Goal: Task Accomplishment & Management: Complete application form

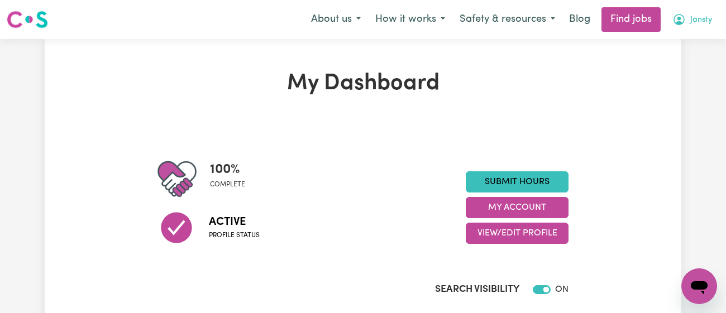
click at [693, 23] on span "Jansty" at bounding box center [702, 20] width 22 height 12
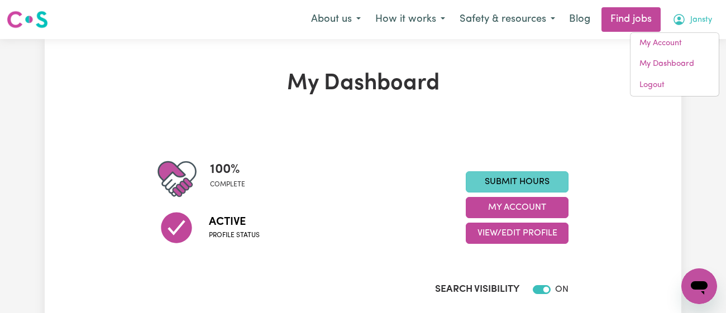
click at [524, 182] on link "Submit Hours" at bounding box center [517, 182] width 103 height 21
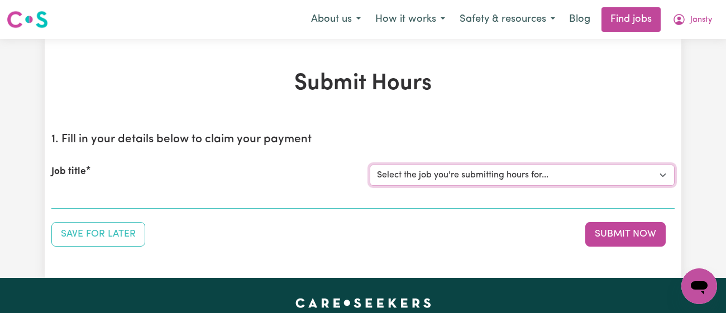
click at [463, 166] on select "Select the job you're submitting hours for... [[PERSON_NAME]] [DEMOGRAPHIC_DATA…" at bounding box center [522, 175] width 305 height 21
select select "11718"
click at [370, 165] on select "Select the job you're submitting hours for... [[PERSON_NAME]] [DEMOGRAPHIC_DATA…" at bounding box center [522, 175] width 305 height 21
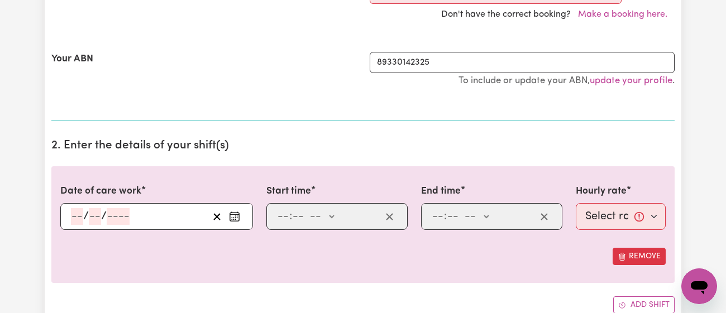
scroll to position [345, 0]
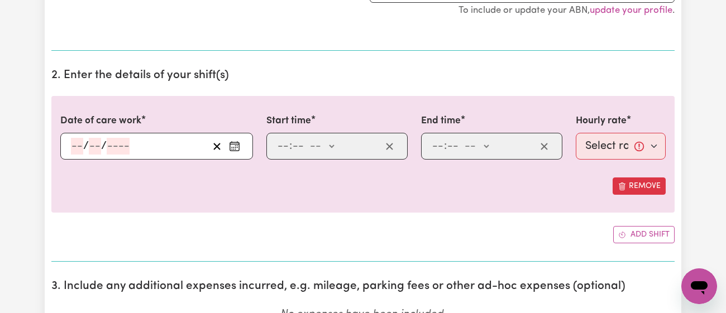
click at [233, 145] on icon "Enter the date of care work" at bounding box center [234, 146] width 11 height 11
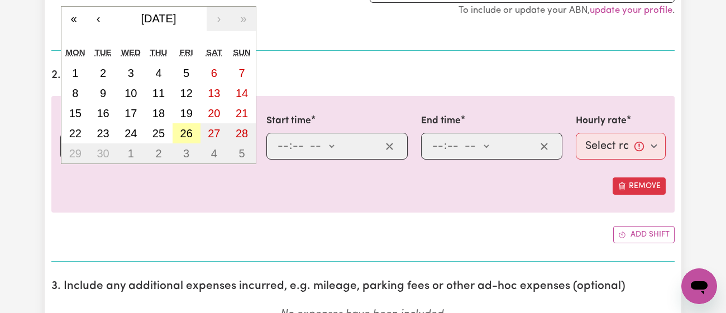
click at [193, 134] on button "26" at bounding box center [187, 133] width 28 height 20
type input "[DATE]"
type input "26"
type input "9"
type input "2025"
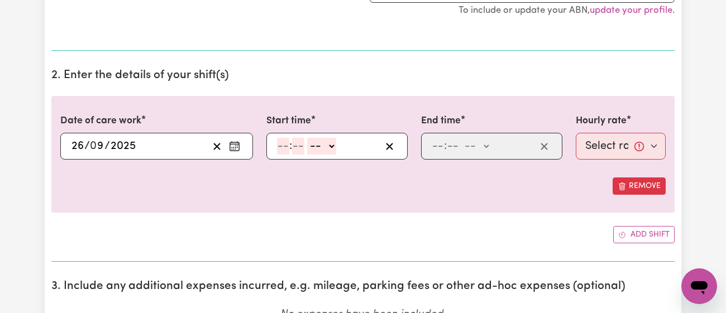
click at [273, 140] on div ": -- am pm" at bounding box center [337, 146] width 141 height 27
click at [283, 145] on input "number" at bounding box center [283, 146] width 12 height 17
type input "2"
type input "30"
click at [323, 141] on select "-- am pm" at bounding box center [318, 146] width 29 height 17
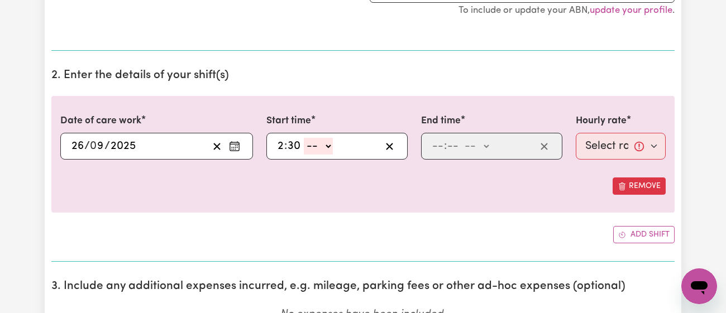
select select "pm"
click at [304, 138] on select "-- am pm" at bounding box center [318, 146] width 29 height 17
type input "14:30"
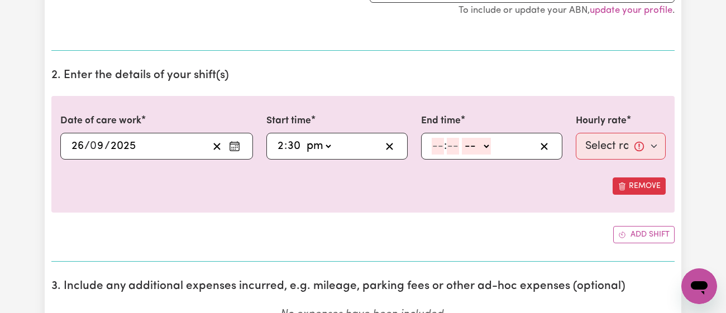
click at [436, 144] on input "number" at bounding box center [438, 146] width 12 height 17
type input "5"
type input "30"
click at [472, 143] on select "-- am pm" at bounding box center [473, 146] width 29 height 17
select select "pm"
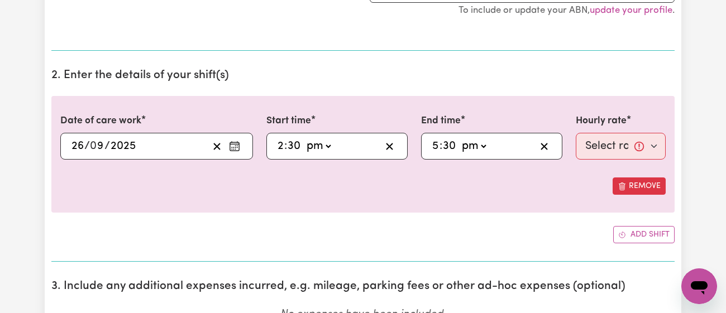
click at [459, 138] on select "-- am pm" at bounding box center [473, 146] width 29 height 17
type input "17:30"
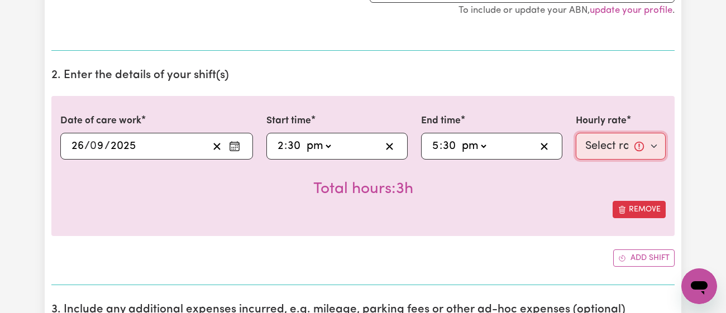
click at [607, 149] on select "Select rate... $43.00 (Weekday) $72.00 (Public Holiday)" at bounding box center [621, 146] width 90 height 27
select select "43-Weekday"
click at [576, 133] on select "Select rate... $43.00 (Weekday) $72.00 (Public Holiday)" at bounding box center [621, 146] width 90 height 27
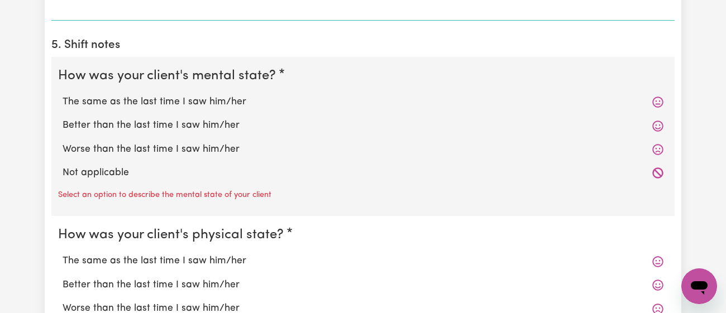
scroll to position [877, 0]
click at [229, 94] on label "The same as the last time I saw him/her" at bounding box center [363, 101] width 601 height 15
click at [63, 94] on input "The same as the last time I saw him/her" at bounding box center [62, 94] width 1 height 1
radio input "true"
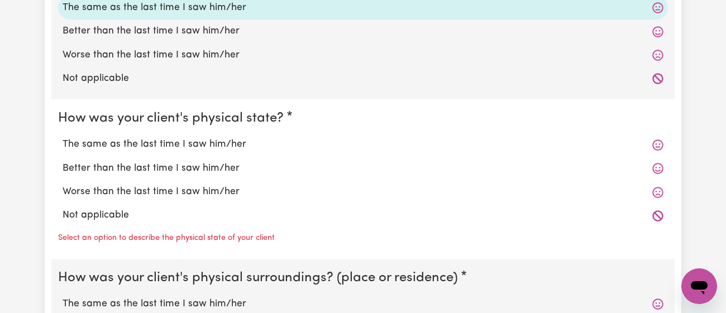
scroll to position [976, 0]
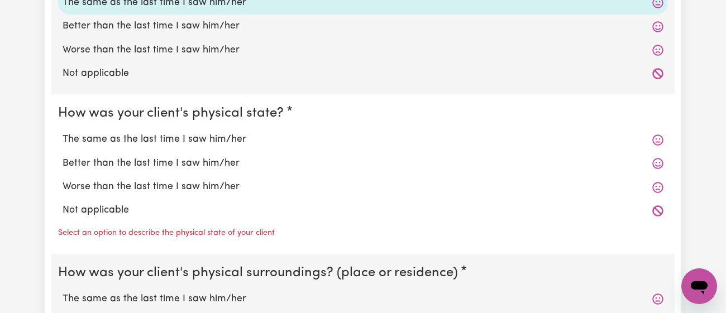
click at [207, 161] on label "Better than the last time I saw him/her" at bounding box center [363, 163] width 601 height 15
click at [63, 156] on input "Better than the last time I saw him/her" at bounding box center [62, 156] width 1 height 1
radio input "true"
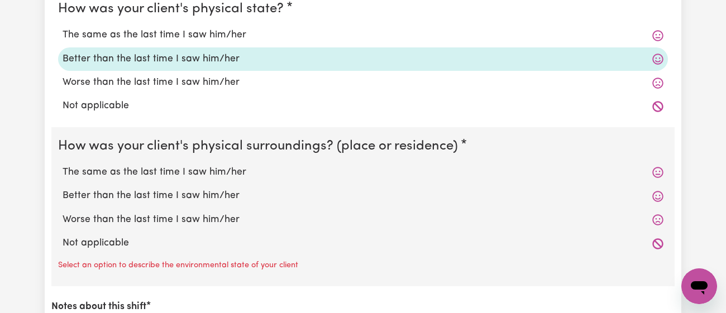
click at [205, 169] on label "The same as the last time I saw him/her" at bounding box center [363, 172] width 601 height 15
click at [63, 165] on input "The same as the last time I saw him/her" at bounding box center [62, 165] width 1 height 1
radio input "true"
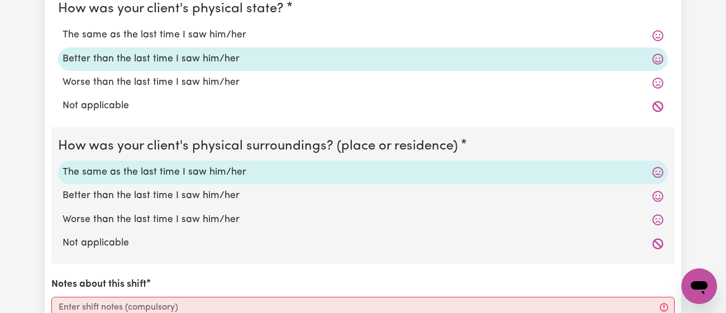
scroll to position [1254, 0]
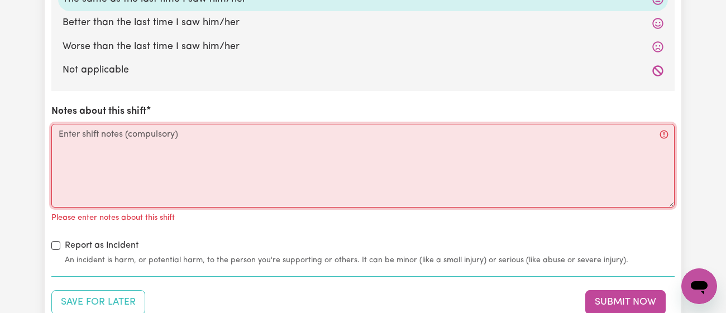
click at [205, 169] on textarea "Notes about this shift" at bounding box center [363, 166] width 624 height 84
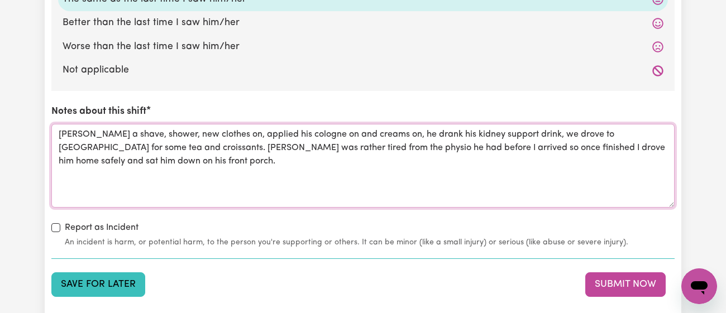
type textarea "[PERSON_NAME] a shave, shower, new clothes on, applied his cologne on and cream…"
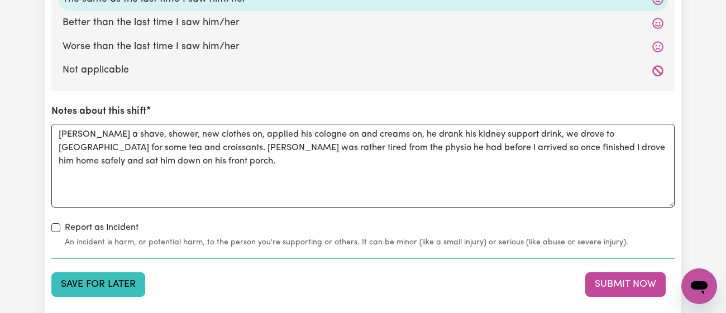
click at [102, 273] on button "Save for Later" at bounding box center [98, 285] width 94 height 25
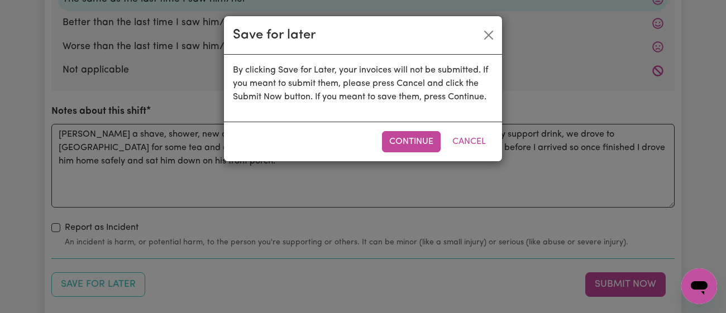
click at [380, 144] on div "Continue Cancel" at bounding box center [363, 142] width 278 height 40
click at [404, 141] on button "Continue" at bounding box center [411, 141] width 59 height 21
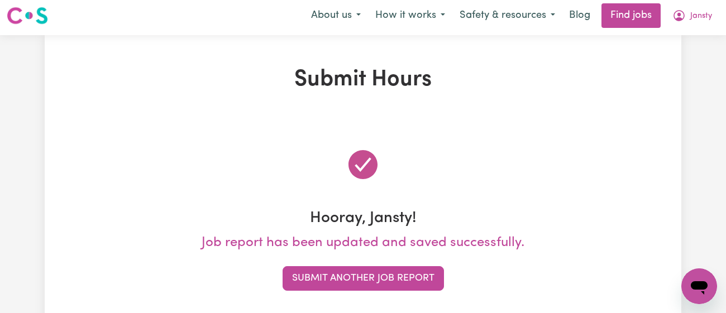
scroll to position [0, 0]
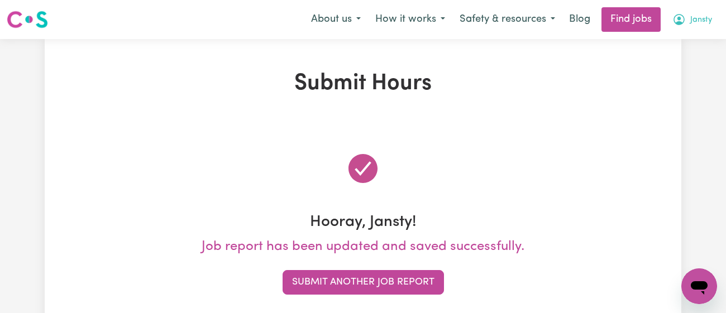
click at [691, 20] on span "Jansty" at bounding box center [702, 20] width 22 height 12
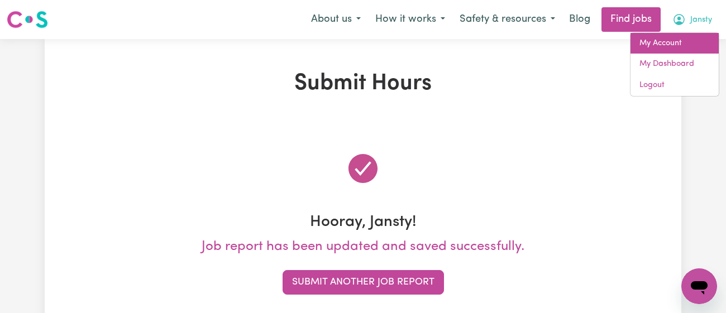
click at [667, 41] on link "My Account" at bounding box center [675, 43] width 88 height 21
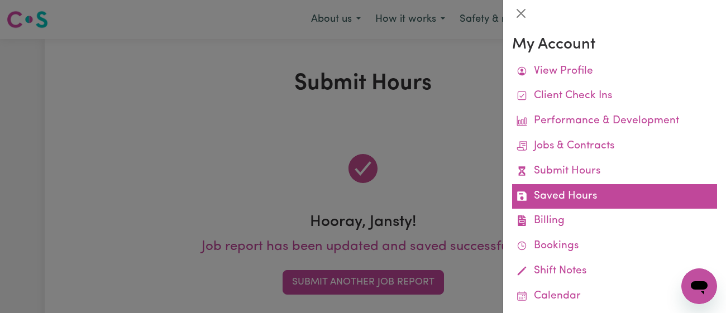
click at [558, 194] on link "Saved Hours" at bounding box center [614, 196] width 205 height 25
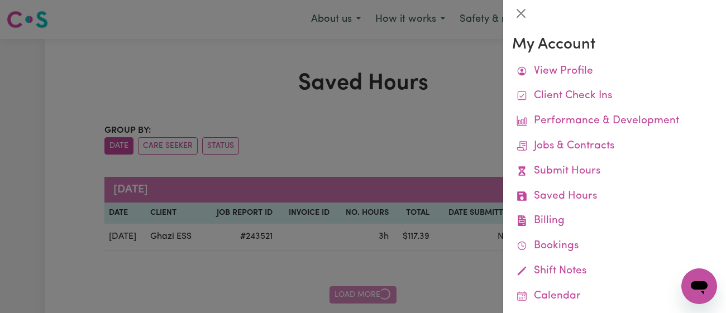
click at [435, 147] on div at bounding box center [363, 156] width 726 height 313
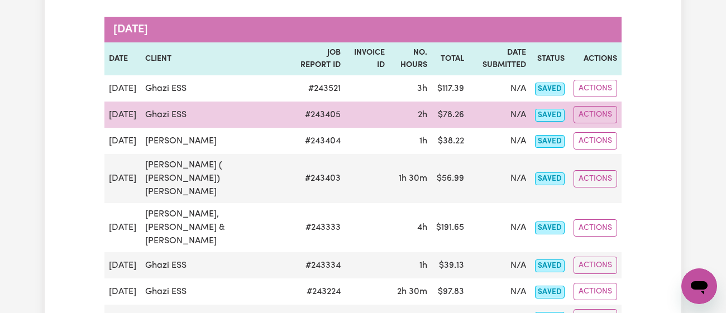
scroll to position [160, 0]
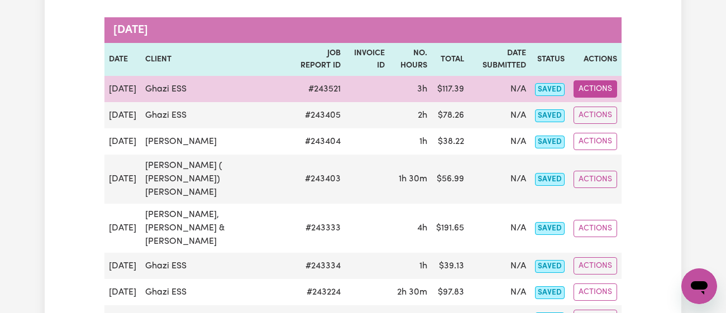
click at [596, 94] on button "Actions" at bounding box center [596, 88] width 44 height 17
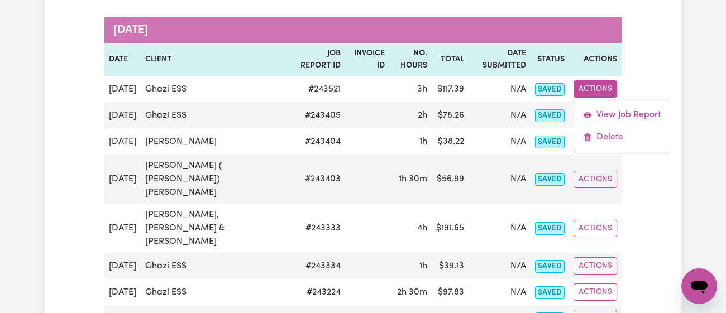
click at [668, 87] on div "Saved Hours Group by: Date Care Seeker Status Search Export [DATE] Date Client …" at bounding box center [363, 140] width 637 height 458
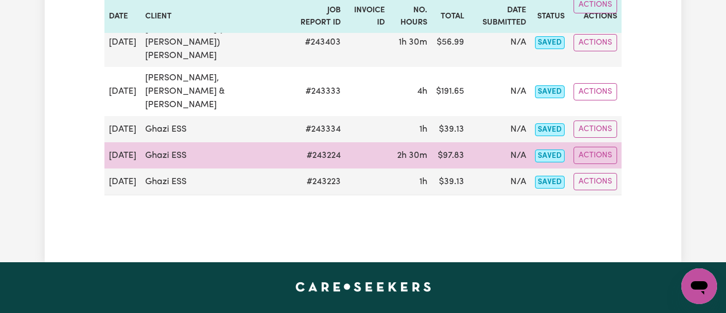
scroll to position [298, 0]
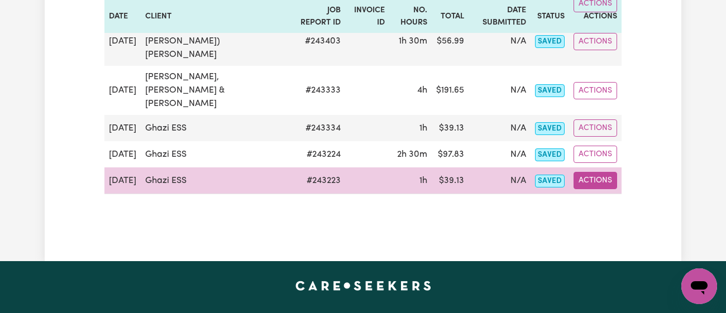
click at [609, 189] on button "Actions" at bounding box center [596, 180] width 44 height 17
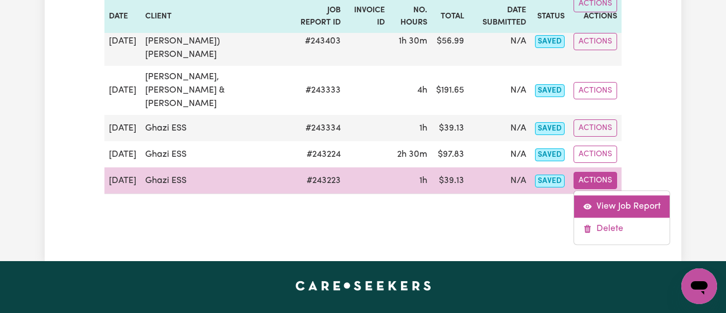
click at [604, 218] on link "View Job Report" at bounding box center [622, 207] width 96 height 22
select select "pm"
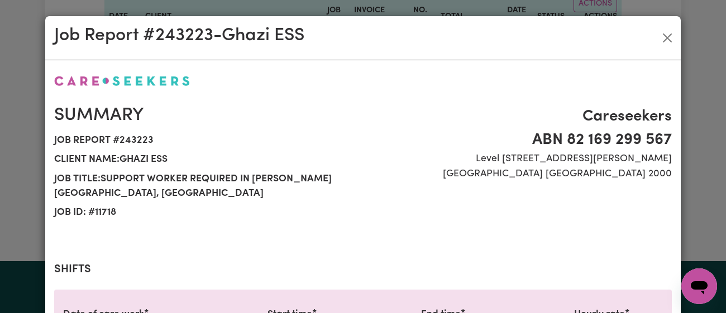
scroll to position [412, 0]
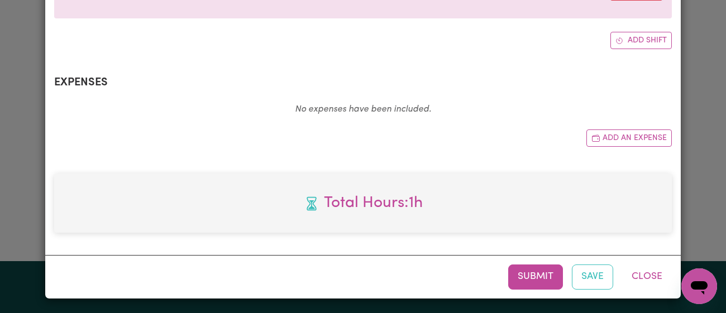
select select "43-Weekday"
click at [523, 270] on button "Submit" at bounding box center [536, 277] width 55 height 25
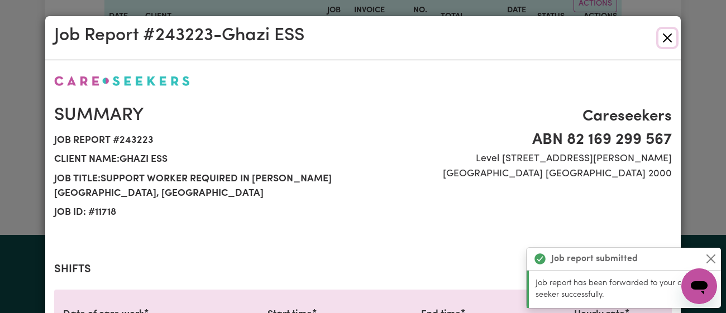
click at [662, 35] on button "Close" at bounding box center [668, 38] width 18 height 18
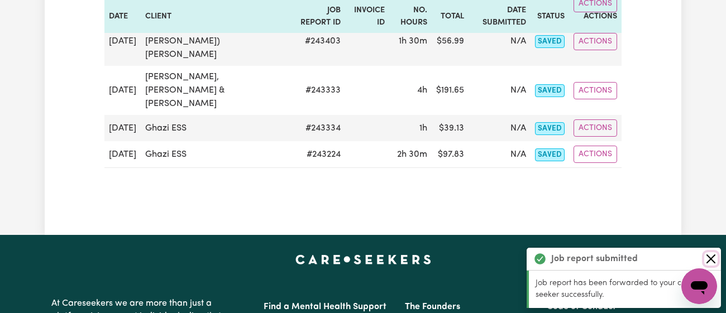
click at [713, 254] on button "Close" at bounding box center [711, 259] width 13 height 13
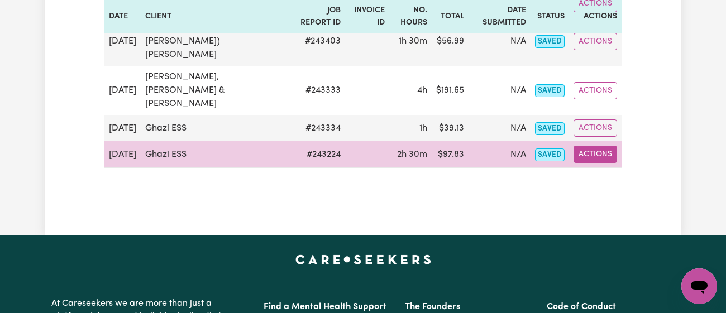
click at [606, 163] on button "Actions" at bounding box center [596, 154] width 44 height 17
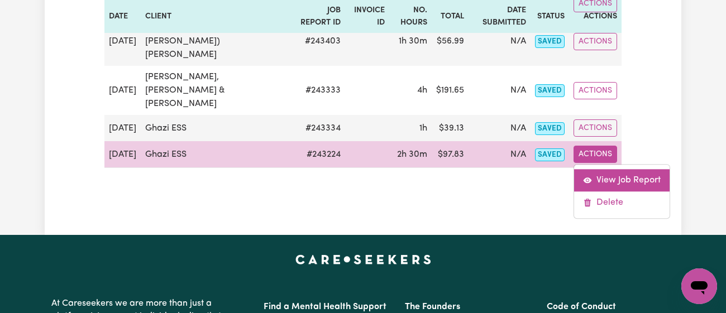
click at [609, 186] on link "View Job Report" at bounding box center [622, 181] width 96 height 22
select select "pm"
select select "43-Weekday"
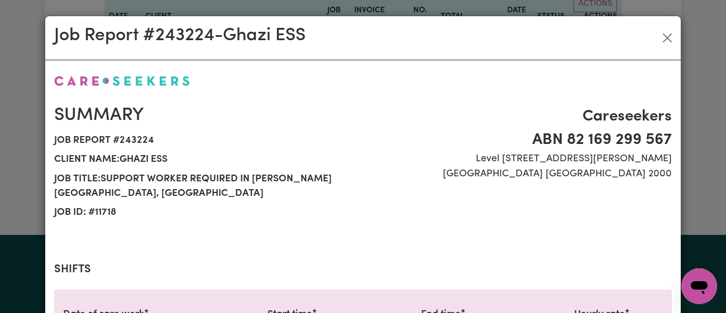
scroll to position [412, 0]
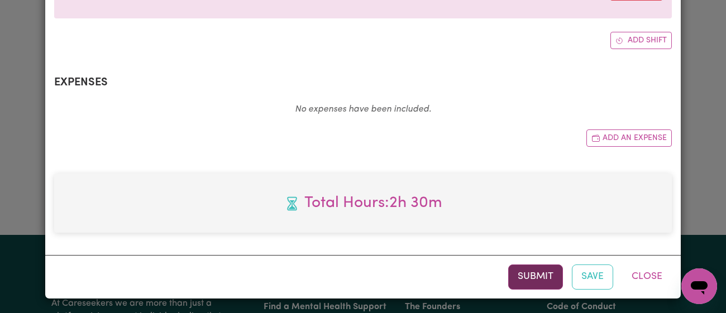
click at [524, 273] on button "Submit" at bounding box center [536, 277] width 55 height 25
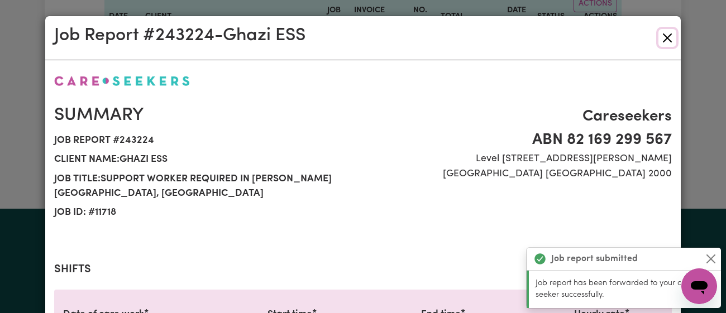
click at [671, 38] on button "Close" at bounding box center [668, 38] width 18 height 18
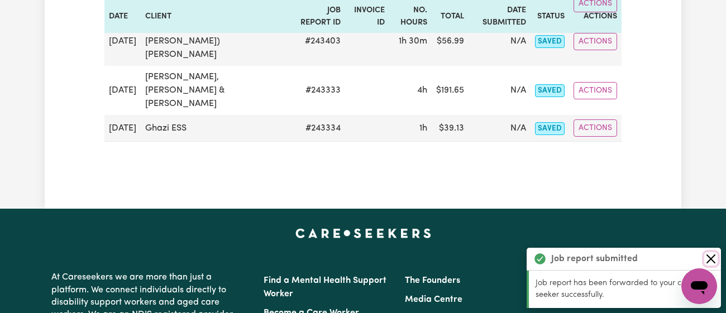
click at [716, 263] on button "Close" at bounding box center [711, 259] width 13 height 13
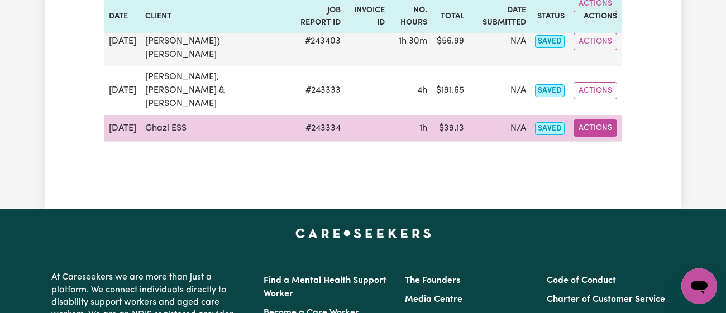
click at [596, 132] on button "Actions" at bounding box center [596, 128] width 44 height 17
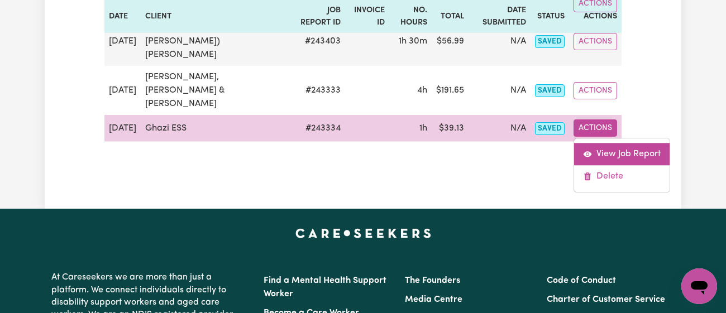
click at [612, 155] on link "View Job Report" at bounding box center [622, 155] width 96 height 22
select select "pm"
select select "43-Weekday"
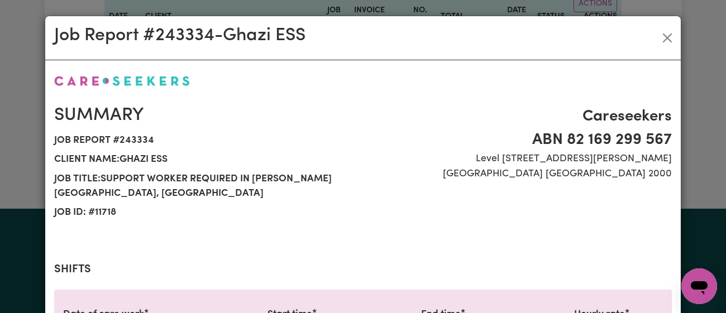
scroll to position [412, 0]
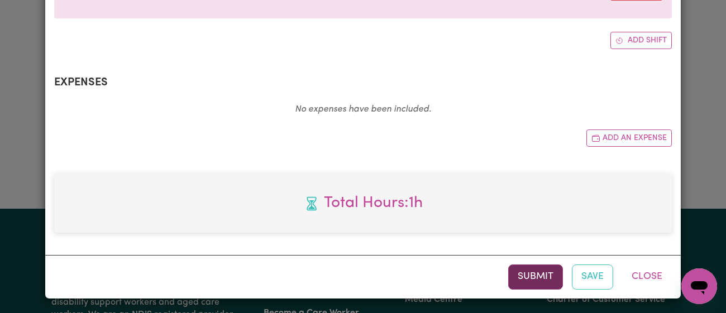
click at [530, 281] on button "Submit" at bounding box center [536, 277] width 55 height 25
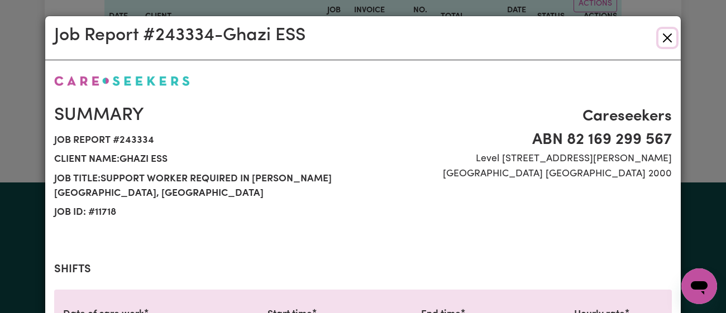
click at [669, 36] on button "Close" at bounding box center [668, 38] width 18 height 18
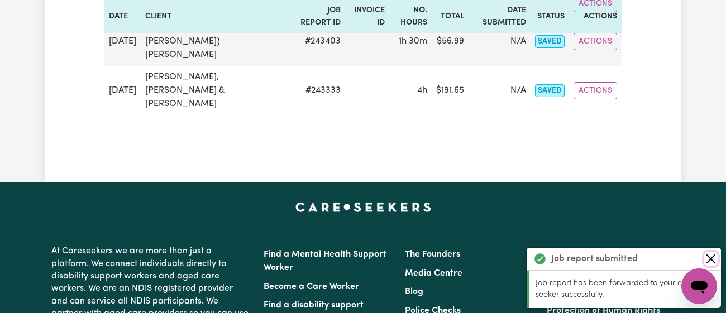
click at [710, 257] on button "Close" at bounding box center [711, 259] width 13 height 13
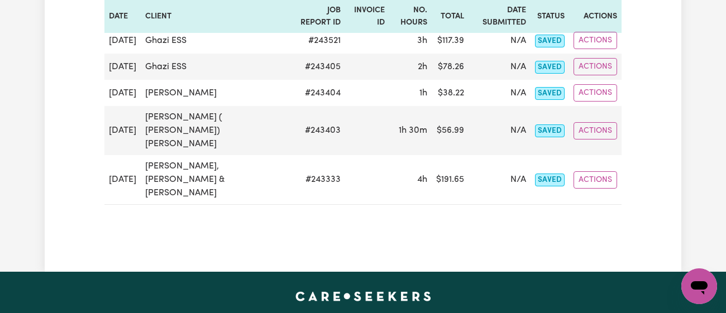
scroll to position [211, 0]
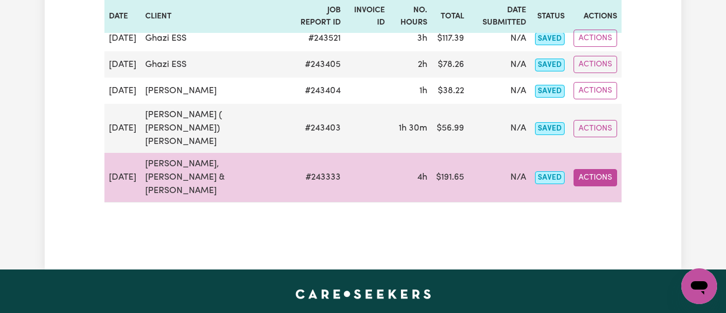
click at [598, 186] on button "Actions" at bounding box center [596, 177] width 44 height 17
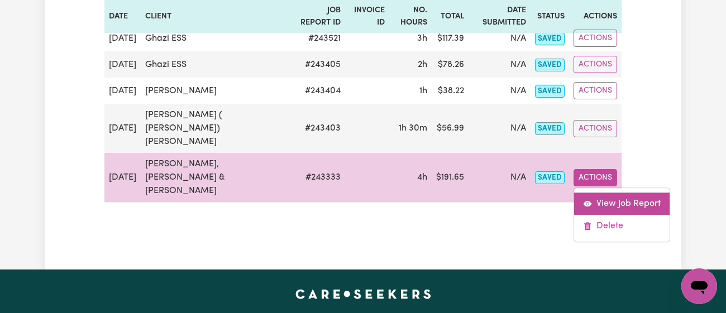
click at [609, 205] on link "View Job Report" at bounding box center [622, 204] width 96 height 22
select select "pm"
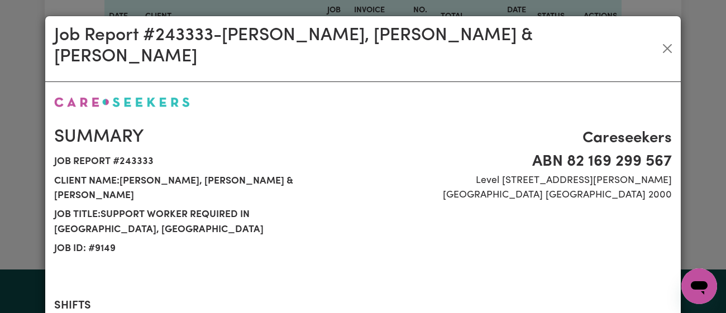
scroll to position [397, 0]
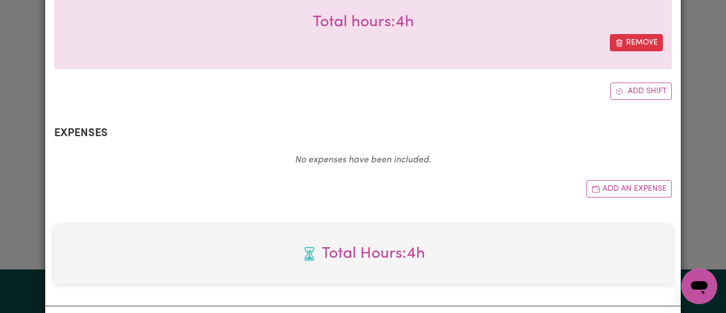
select select "52.65-Weekday"
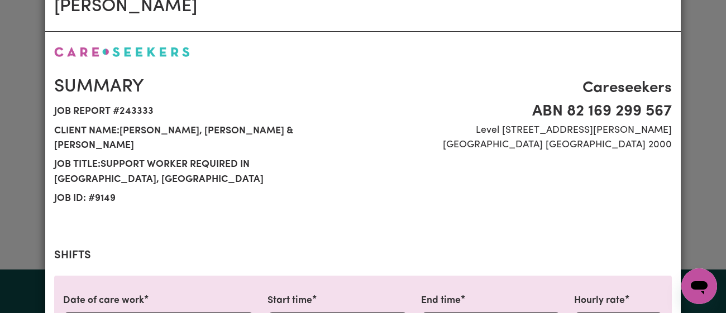
scroll to position [0, 0]
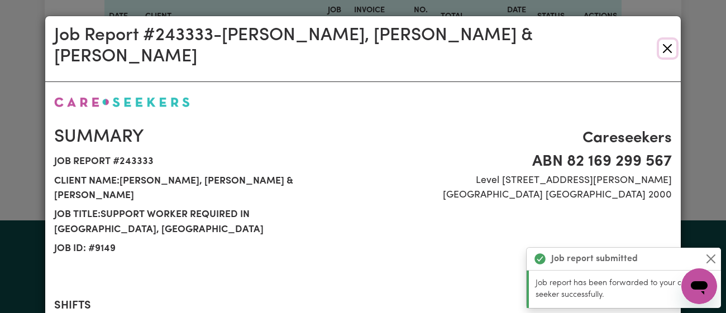
click at [668, 40] on button "Close" at bounding box center [667, 49] width 17 height 18
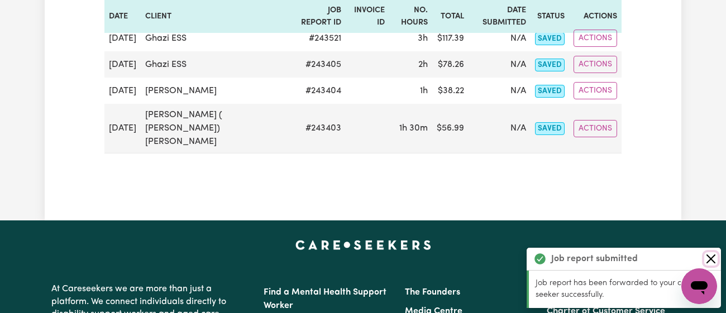
click at [707, 259] on button "Close" at bounding box center [711, 259] width 13 height 13
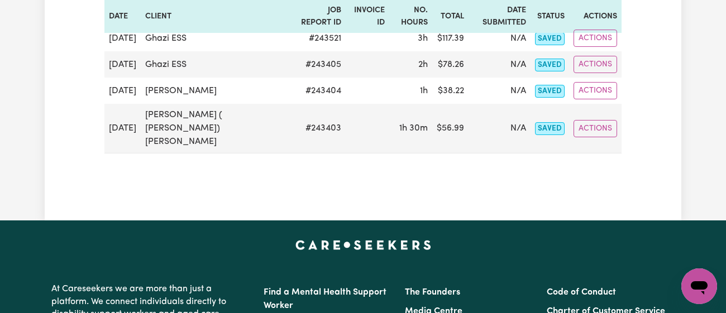
scroll to position [80, 0]
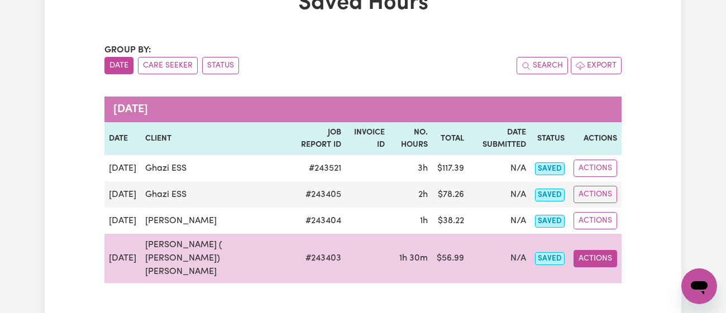
click at [594, 250] on button "Actions" at bounding box center [596, 258] width 44 height 17
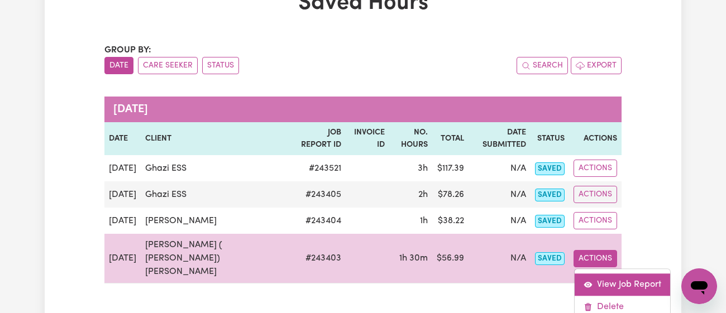
click at [605, 274] on link "View Job Report" at bounding box center [623, 285] width 96 height 22
select select "pm"
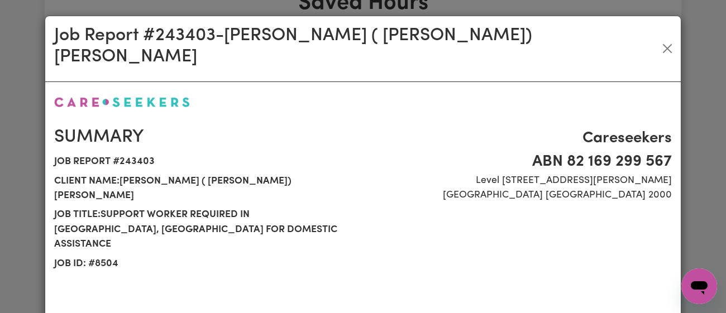
select select "41.75-Weekday"
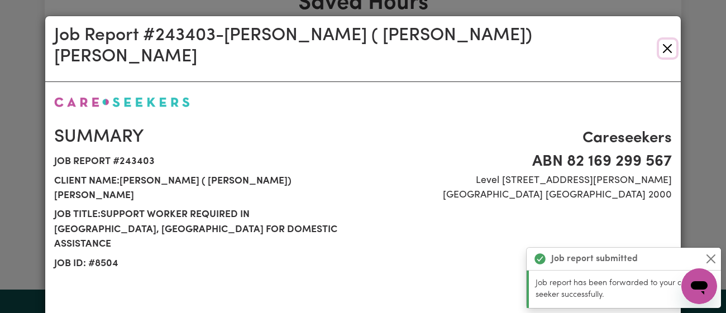
click at [668, 40] on button "Close" at bounding box center [667, 49] width 17 height 18
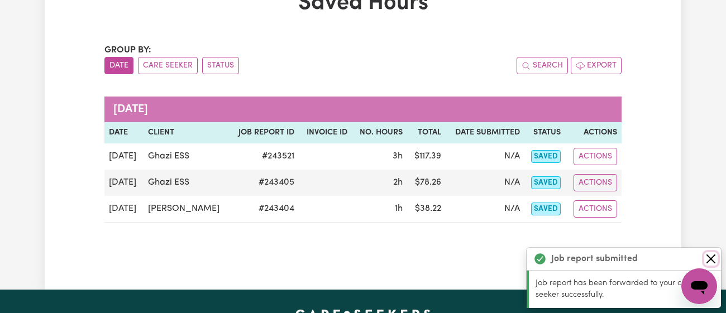
click at [711, 254] on button "Close" at bounding box center [711, 259] width 13 height 13
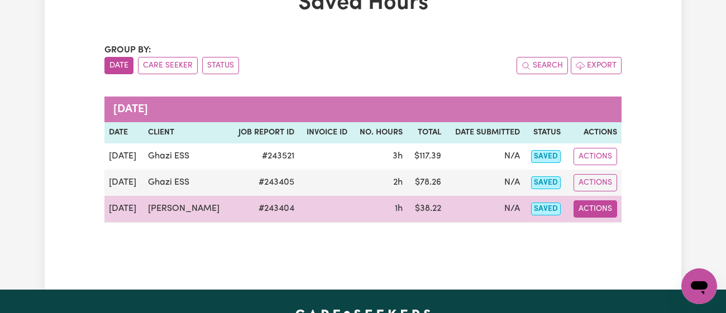
click at [602, 201] on button "Actions" at bounding box center [596, 209] width 44 height 17
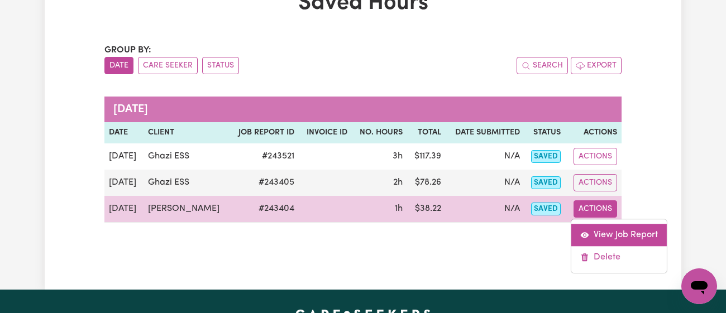
click at [611, 224] on link "View Job Report" at bounding box center [620, 235] width 96 height 22
select select "pm"
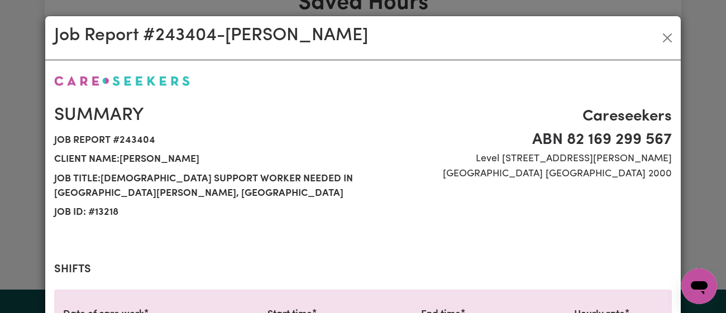
scroll to position [412, 0]
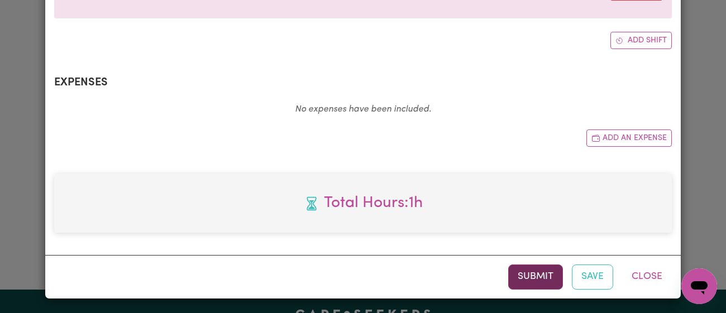
click at [535, 270] on button "Submit" at bounding box center [536, 277] width 55 height 25
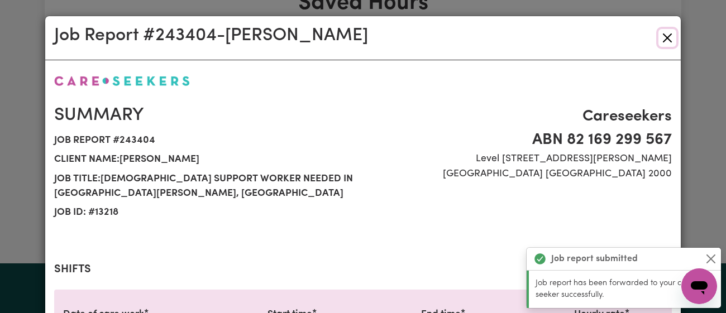
click at [666, 37] on button "Close" at bounding box center [668, 38] width 18 height 18
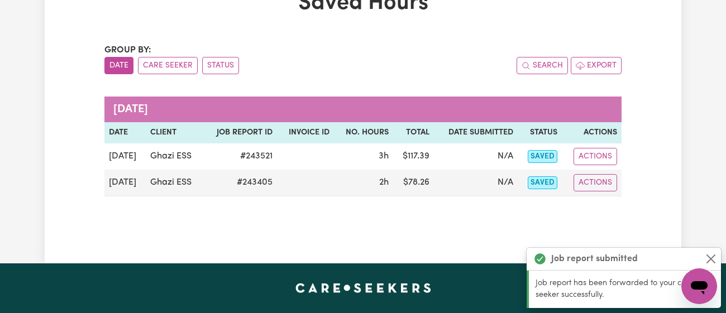
click at [720, 259] on div "Job report submitted" at bounding box center [624, 259] width 194 height 23
click at [714, 258] on button "Close" at bounding box center [711, 259] width 13 height 13
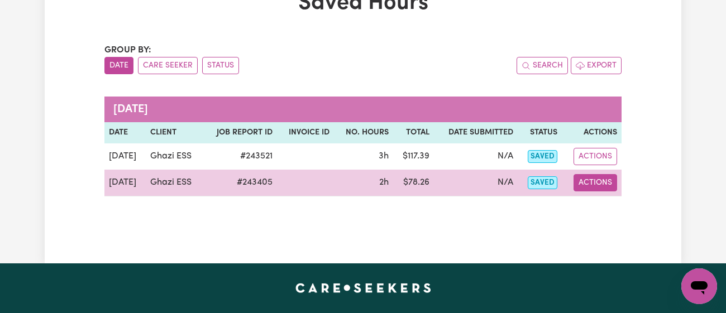
click at [588, 174] on button "Actions" at bounding box center [596, 182] width 44 height 17
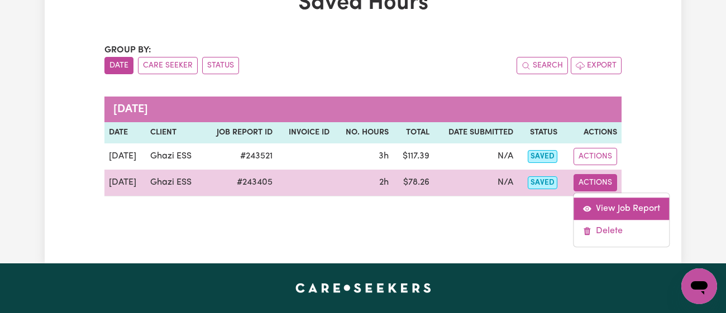
click at [613, 215] on link "View Job Report" at bounding box center [622, 209] width 96 height 22
select select "pm"
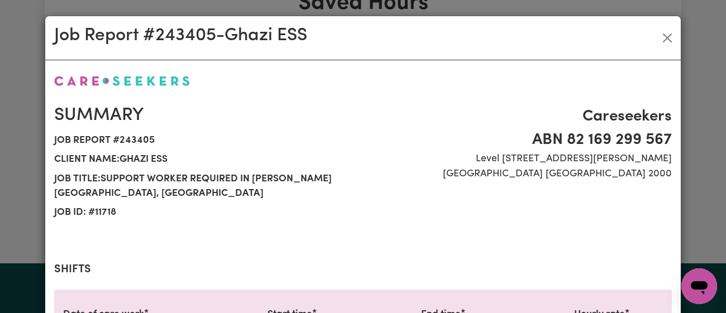
scroll to position [412, 0]
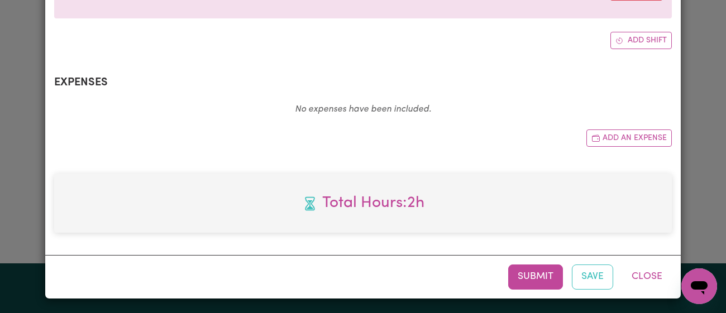
select select "43-Weekday"
click at [545, 268] on button "Submit" at bounding box center [536, 277] width 55 height 25
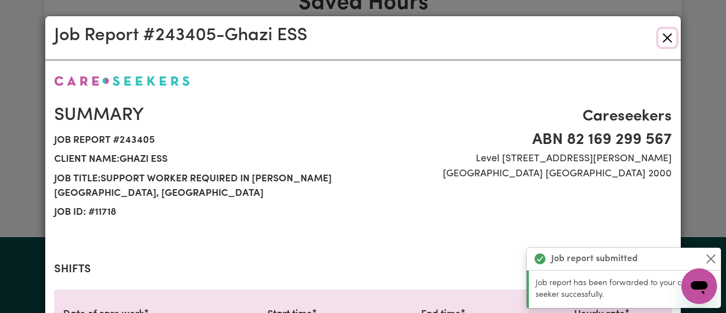
click at [667, 29] on button "Close" at bounding box center [668, 38] width 18 height 18
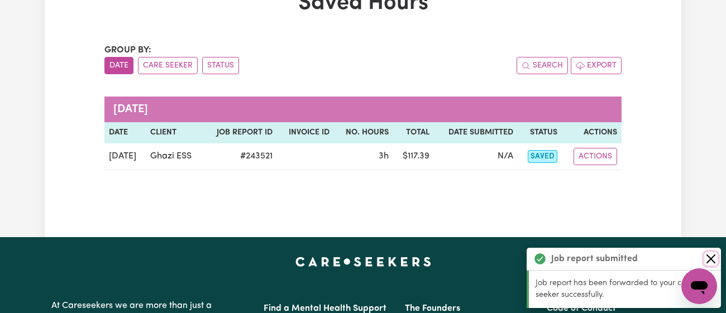
click at [710, 259] on button "Close" at bounding box center [711, 259] width 13 height 13
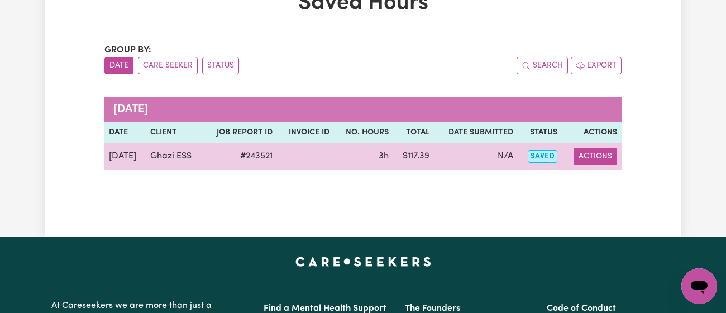
click at [594, 148] on button "Actions" at bounding box center [596, 156] width 44 height 17
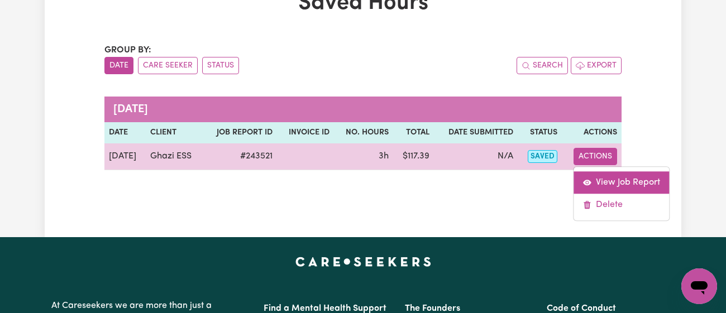
click at [604, 180] on link "View Job Report" at bounding box center [622, 183] width 96 height 22
select select "pm"
select select "43-Weekday"
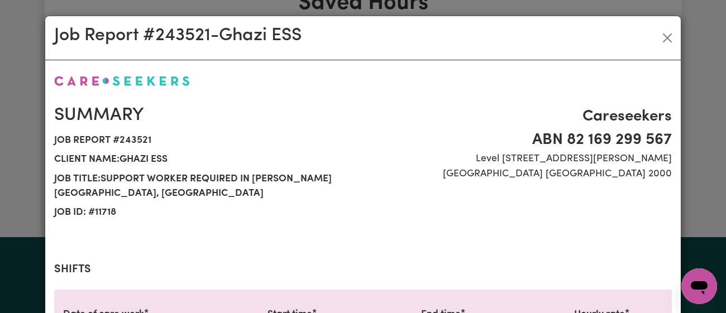
scroll to position [412, 0]
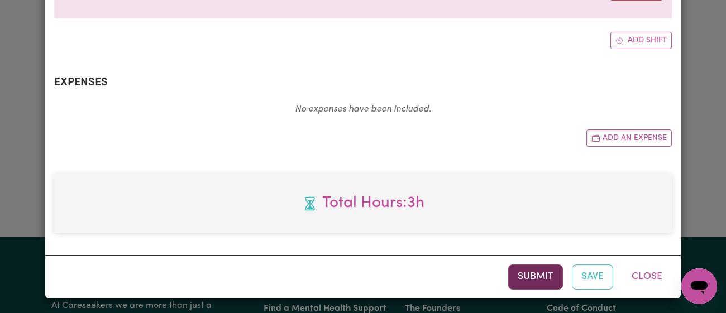
click at [521, 268] on button "Submit" at bounding box center [536, 277] width 55 height 25
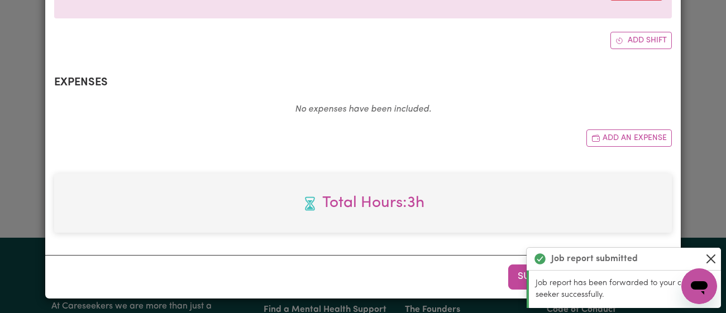
click at [713, 263] on button "Close" at bounding box center [711, 259] width 13 height 13
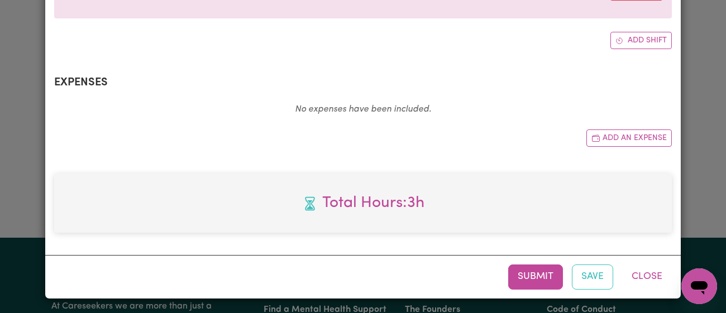
scroll to position [0, 0]
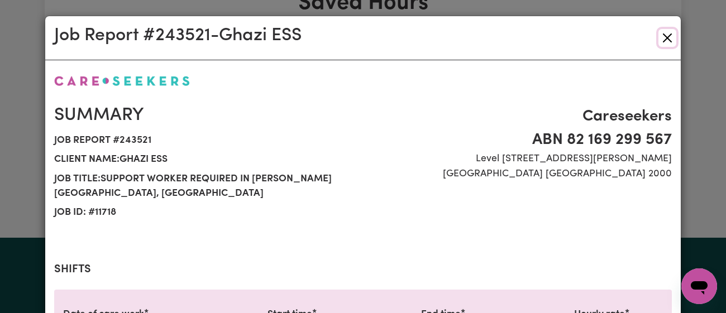
click at [661, 43] on button "Close" at bounding box center [668, 38] width 18 height 18
